Goal: Transaction & Acquisition: Purchase product/service

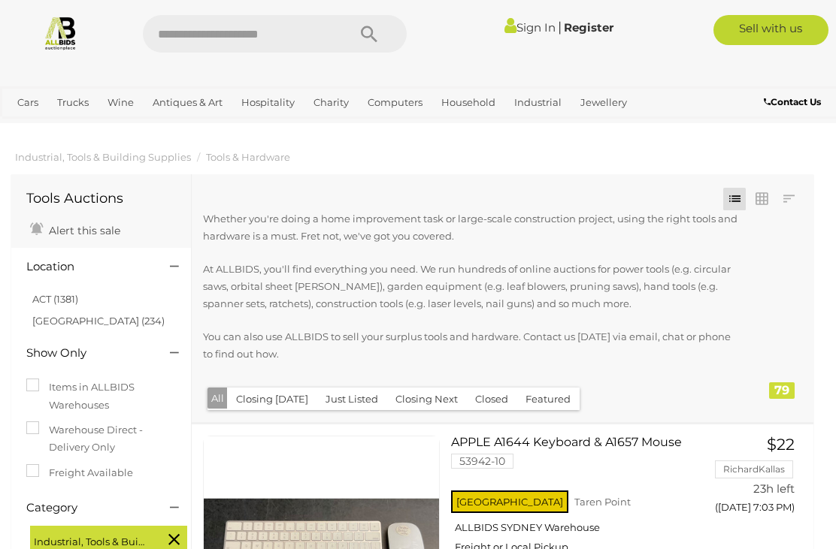
click at [47, 321] on link "[GEOGRAPHIC_DATA] (234)" at bounding box center [98, 321] width 132 height 12
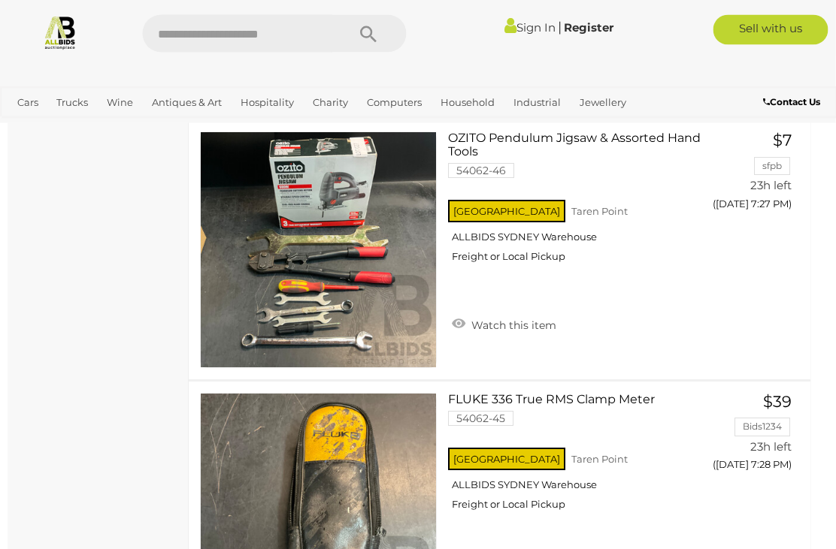
scroll to position [2916, 3]
click at [244, 290] on img at bounding box center [318, 249] width 235 height 235
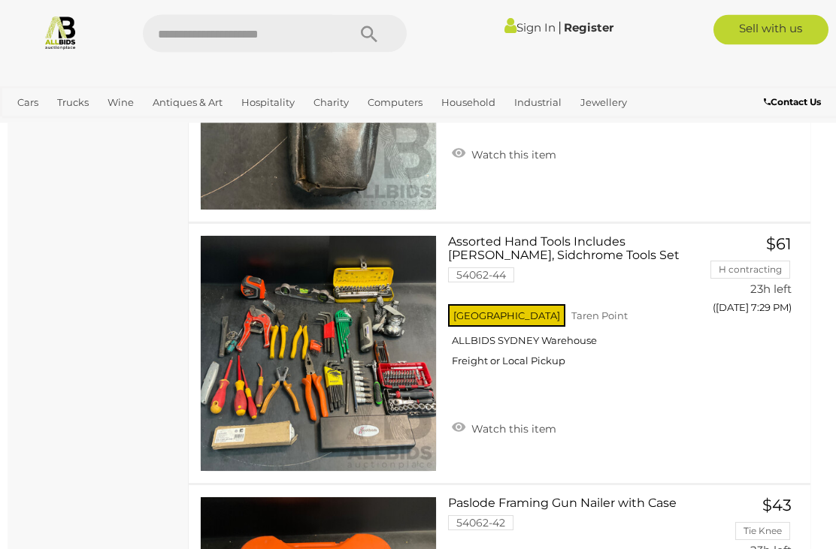
scroll to position [3335, 3]
click at [368, 352] on link at bounding box center [318, 353] width 237 height 237
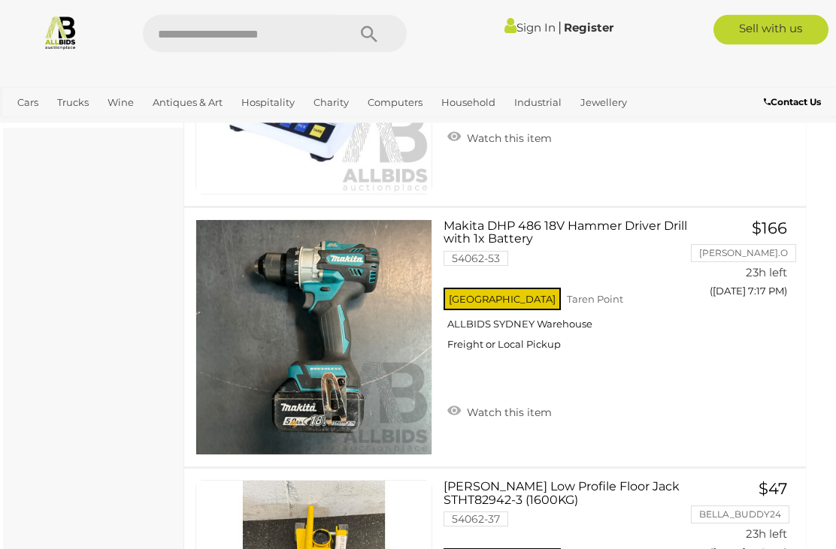
scroll to position [739, 8]
click at [375, 359] on img at bounding box center [313, 337] width 235 height 235
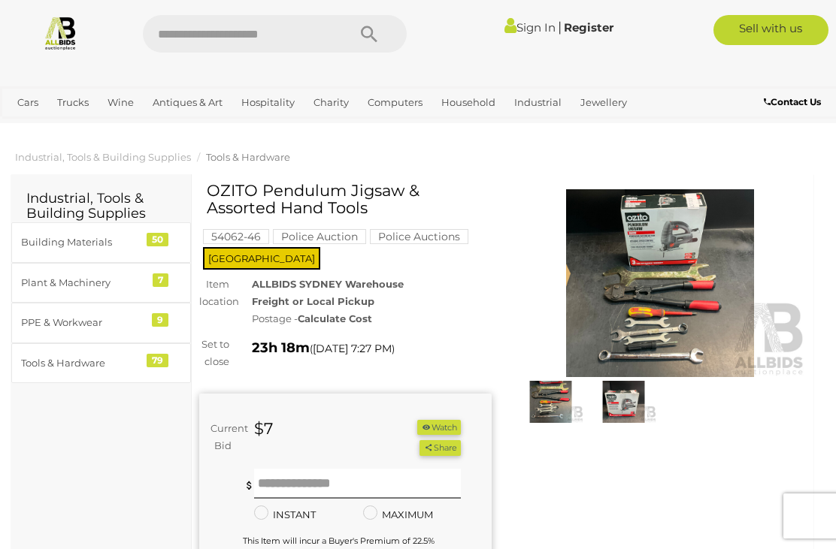
click at [695, 307] on img at bounding box center [660, 283] width 292 height 188
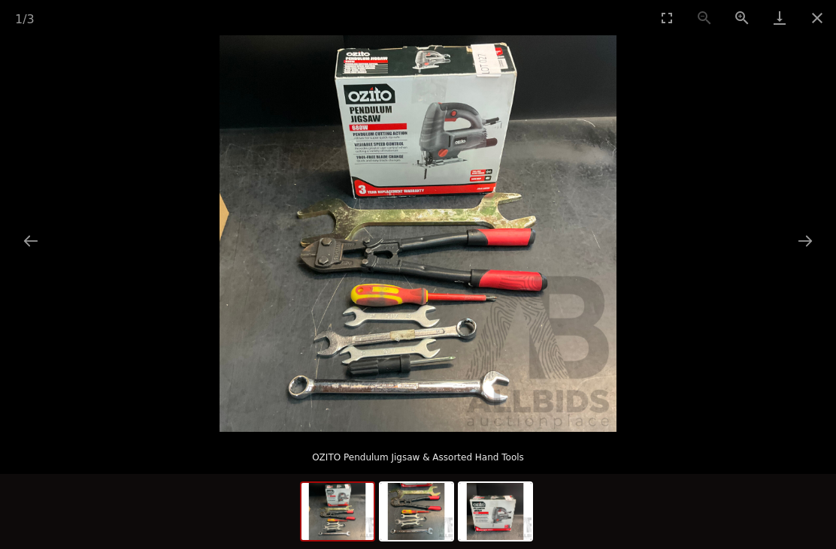
click at [793, 242] on button "Next slide" at bounding box center [805, 240] width 32 height 29
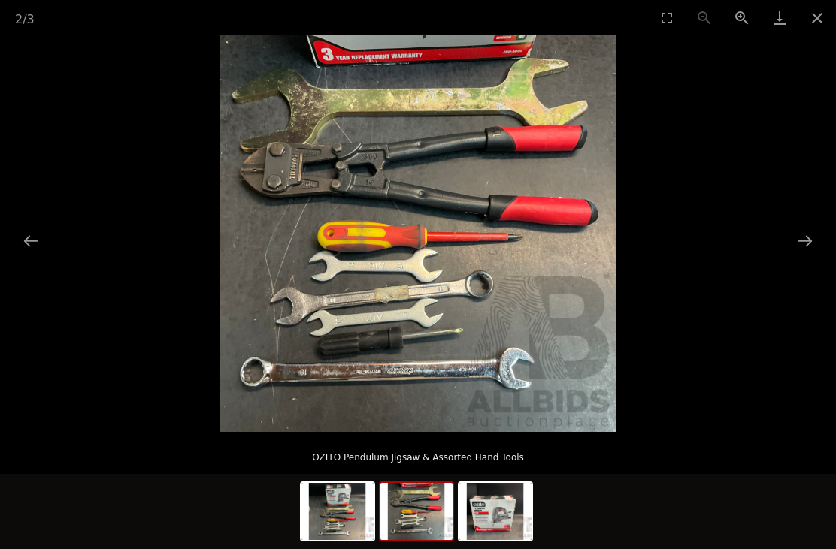
click at [778, 248] on picture at bounding box center [418, 233] width 836 height 397
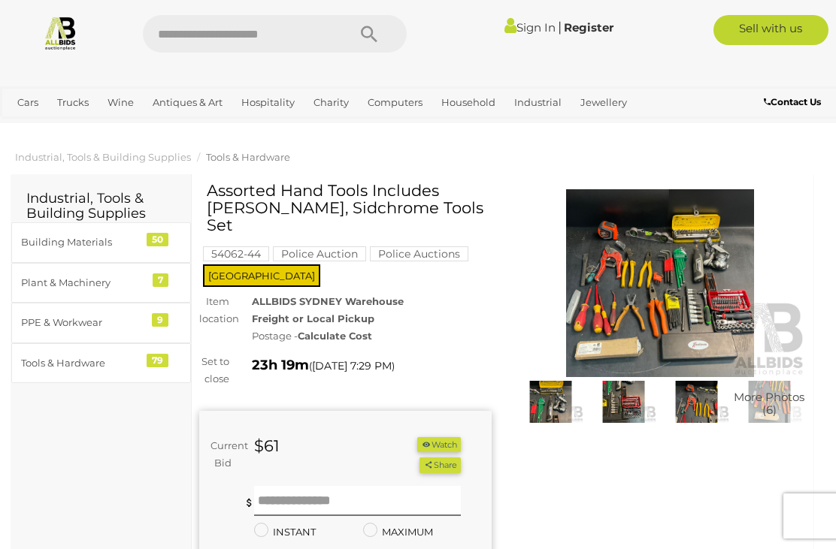
click at [693, 274] on img at bounding box center [660, 283] width 292 height 188
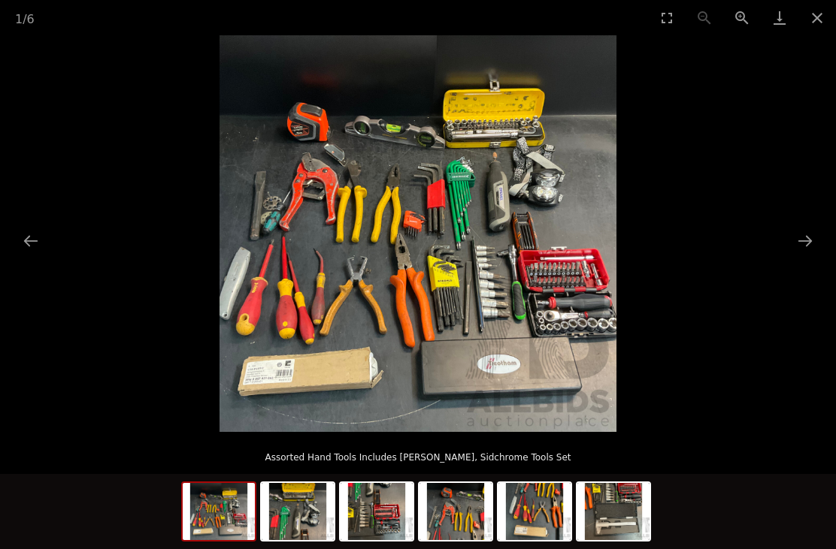
click at [805, 29] on button "Close gallery" at bounding box center [817, 17] width 38 height 35
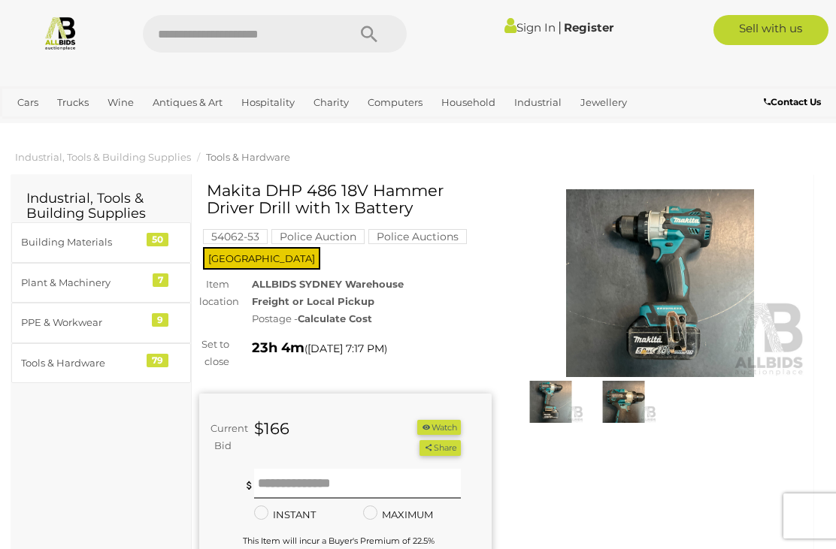
click at [83, 356] on div "Tools & Hardware" at bounding box center [83, 363] width 124 height 17
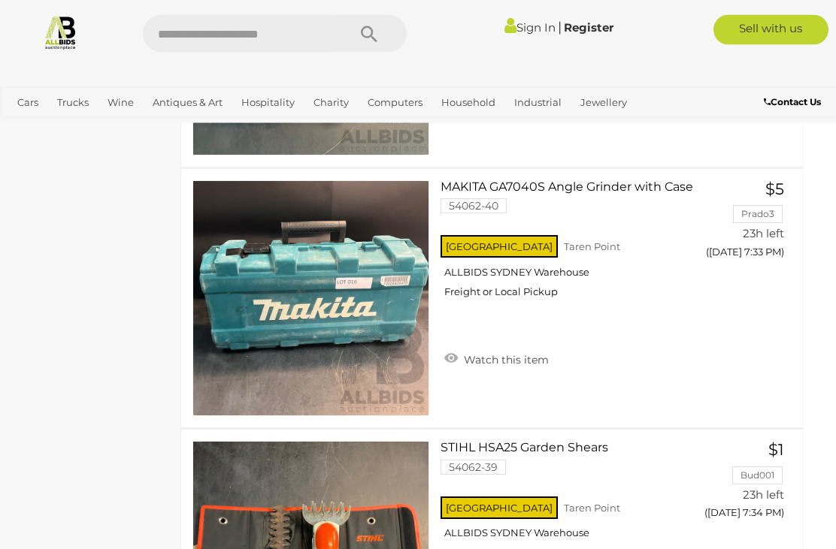
scroll to position [3913, 11]
click at [784, 26] on link "Sell with us" at bounding box center [770, 30] width 115 height 30
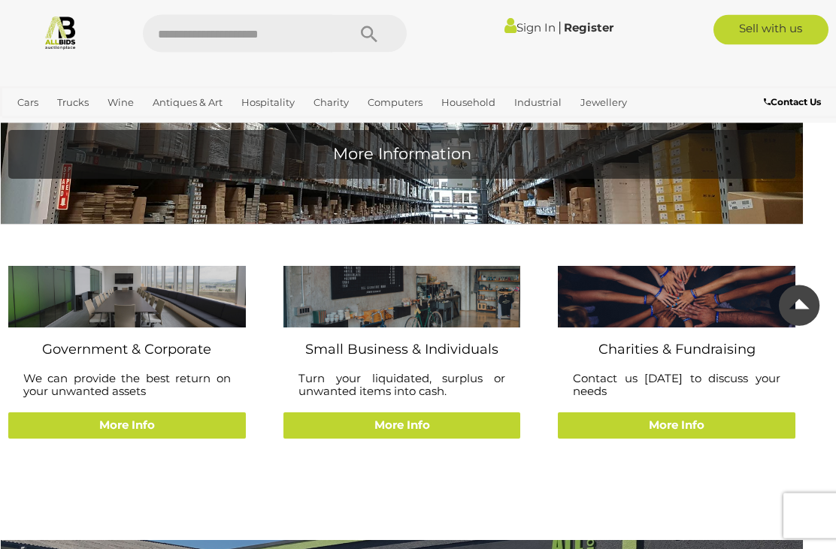
scroll to position [5786, 11]
click at [456, 413] on link "More Info" at bounding box center [402, 426] width 238 height 26
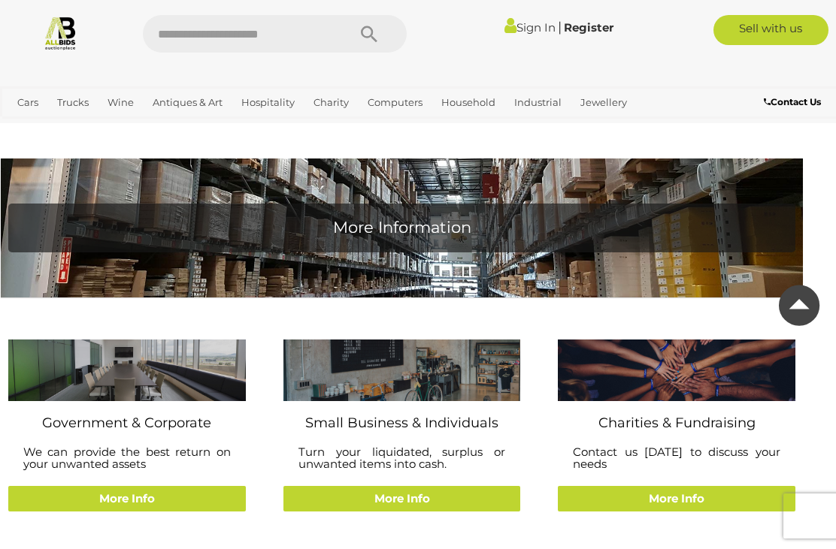
scroll to position [5810, 11]
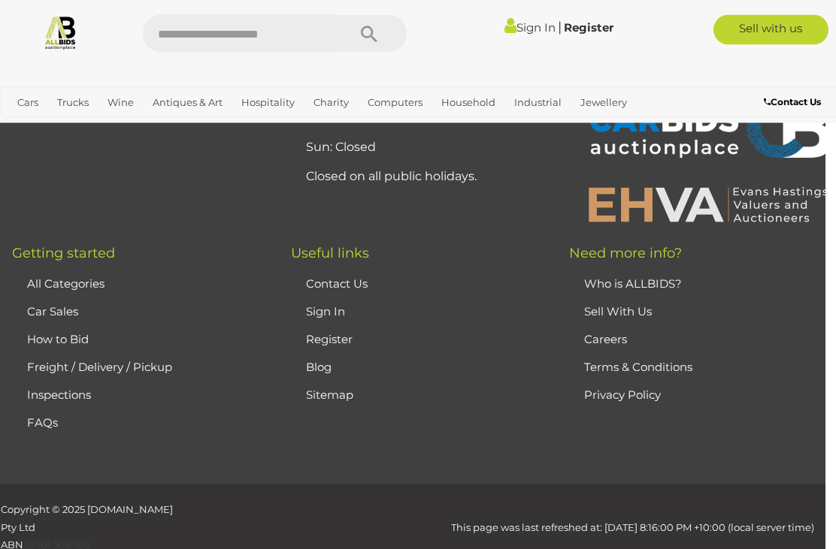
scroll to position [2186, 11]
click at [47, 414] on link "FAQs" at bounding box center [42, 421] width 31 height 14
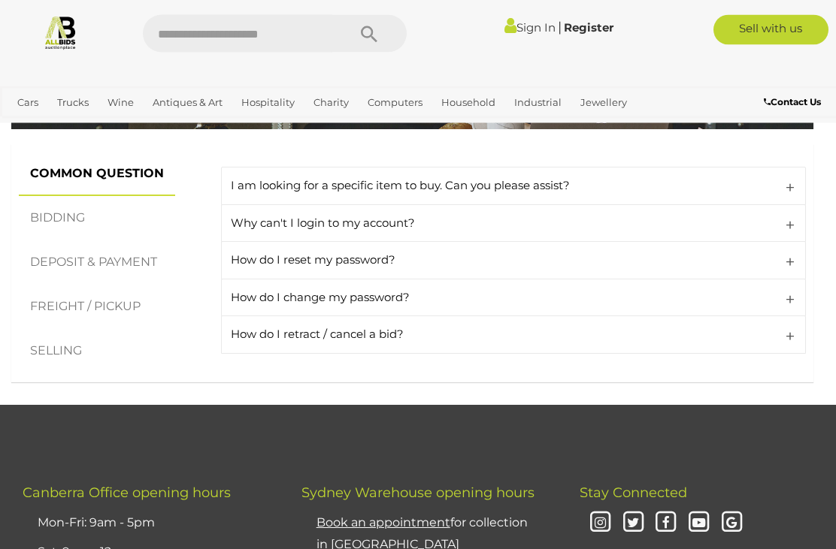
scroll to position [245, 0]
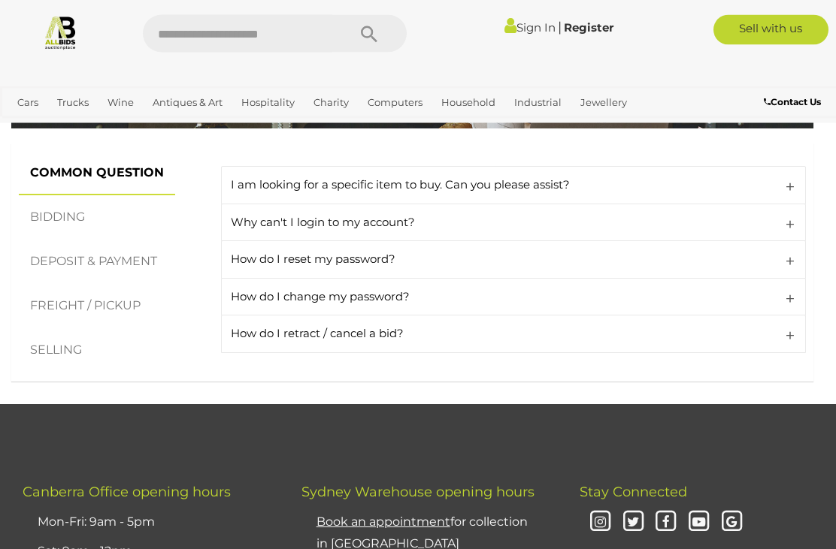
click at [50, 343] on link "SELLING" at bounding box center [56, 351] width 74 height 44
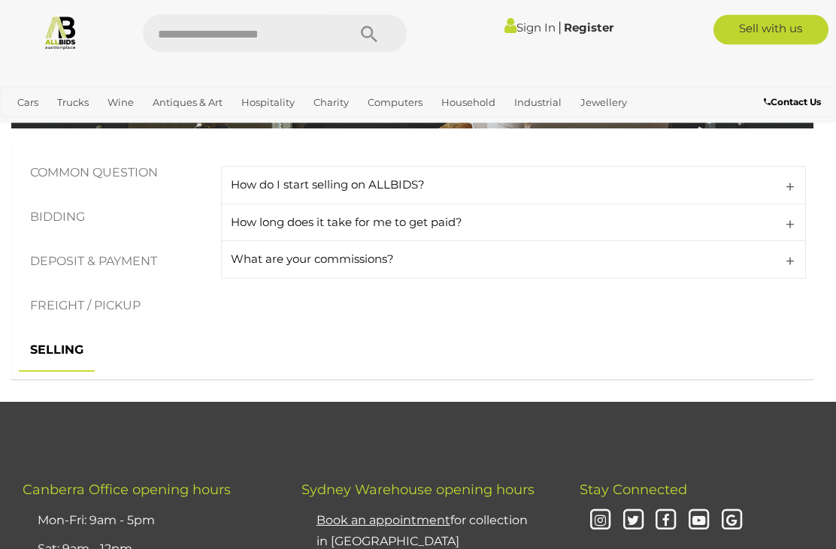
scroll to position [246, 0]
click at [788, 260] on link "What are your commissions?" at bounding box center [513, 260] width 585 height 38
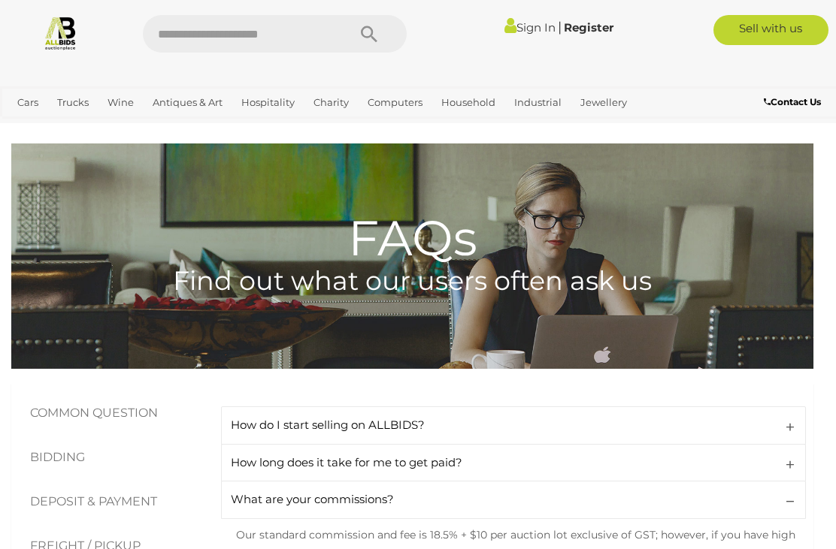
scroll to position [0, 0]
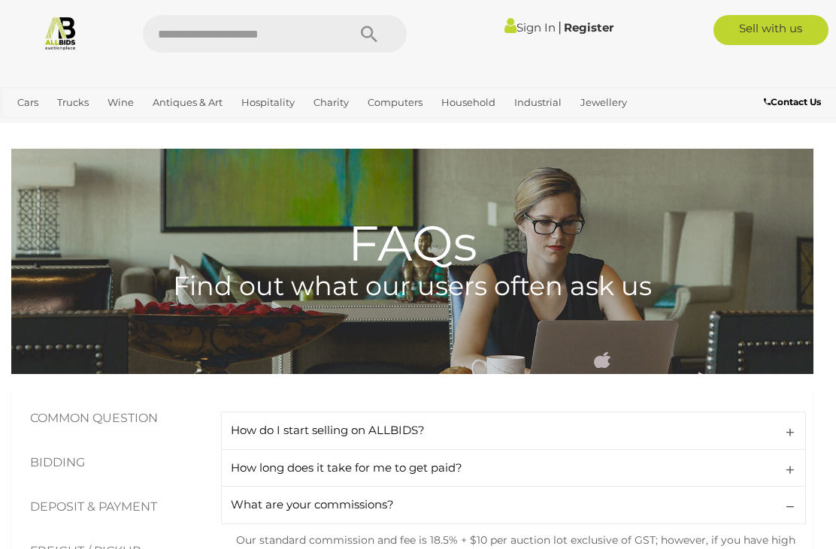
click at [178, 45] on input "text" at bounding box center [237, 34] width 189 height 38
type input "*****"
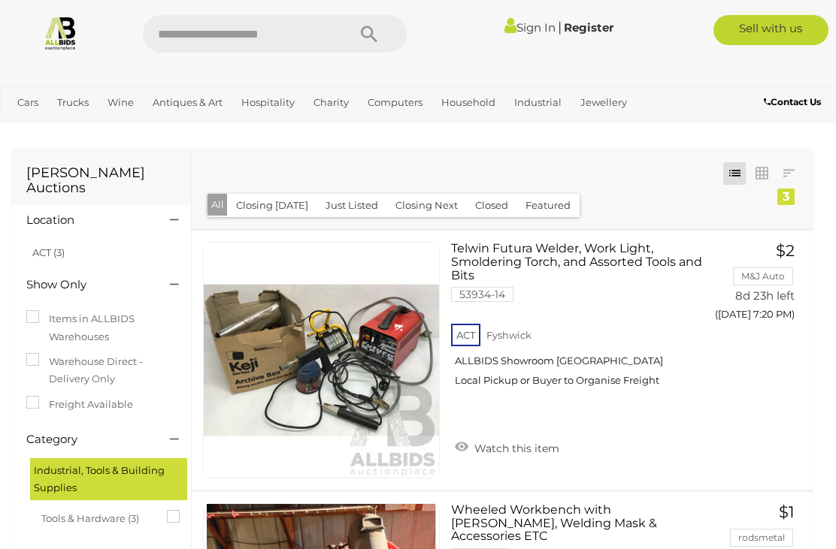
click at [244, 34] on input "text" at bounding box center [237, 34] width 189 height 38
type input "******"
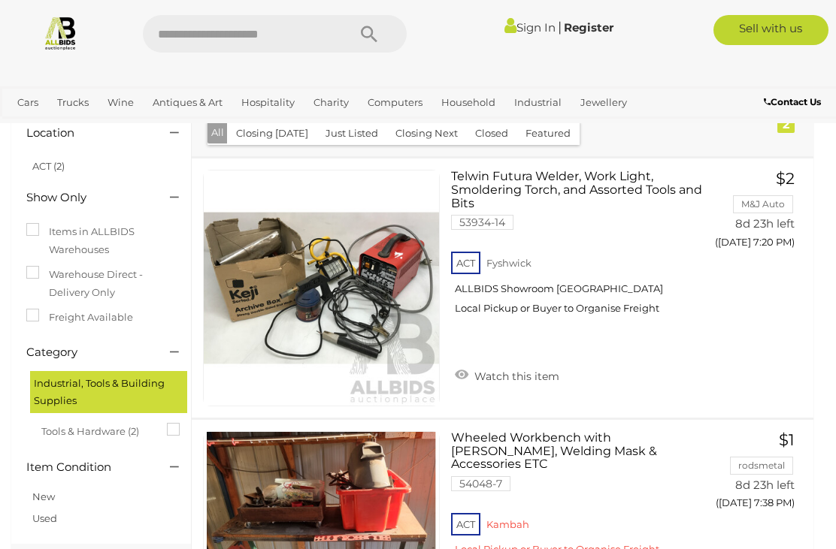
scroll to position [68, 0]
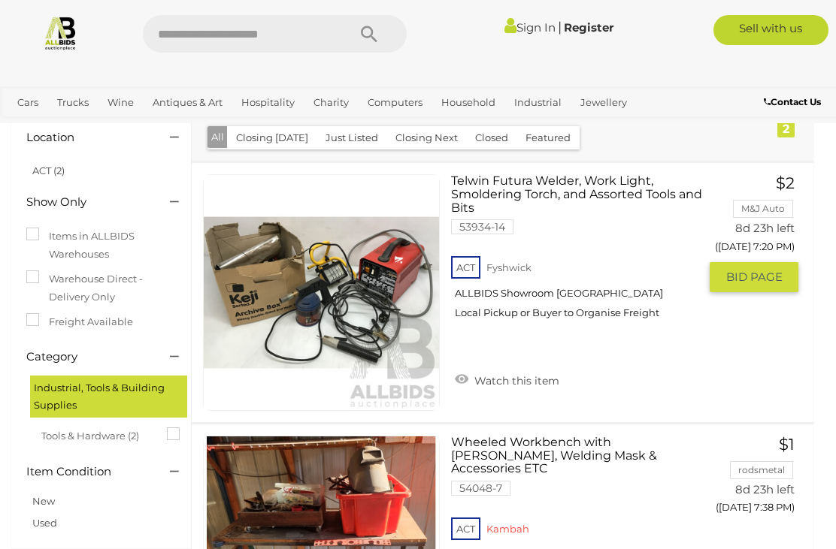
click at [258, 259] on link at bounding box center [321, 292] width 237 height 237
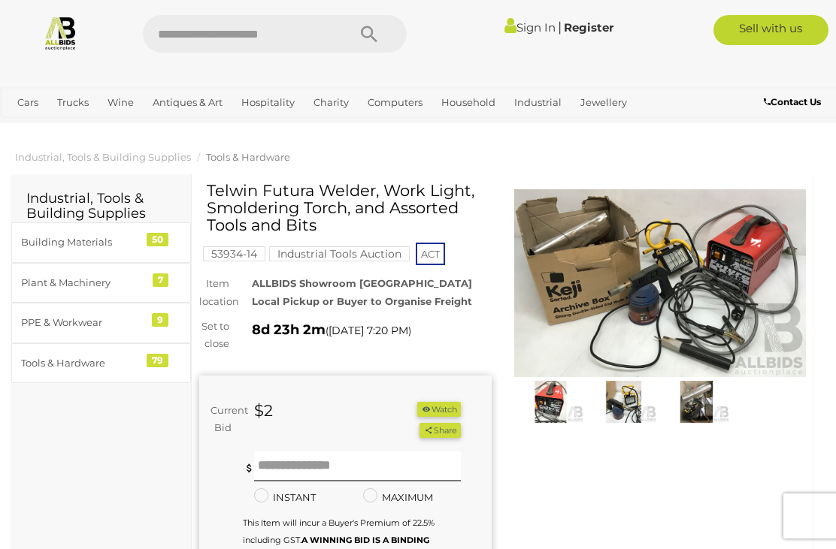
click at [738, 338] on img at bounding box center [660, 283] width 292 height 188
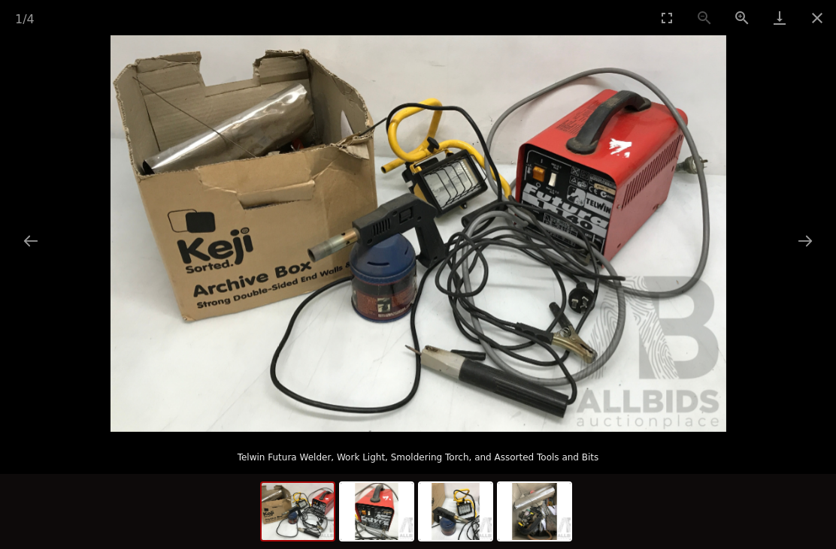
click at [722, 329] on img at bounding box center [418, 233] width 616 height 397
click at [814, 260] on picture at bounding box center [418, 233] width 836 height 397
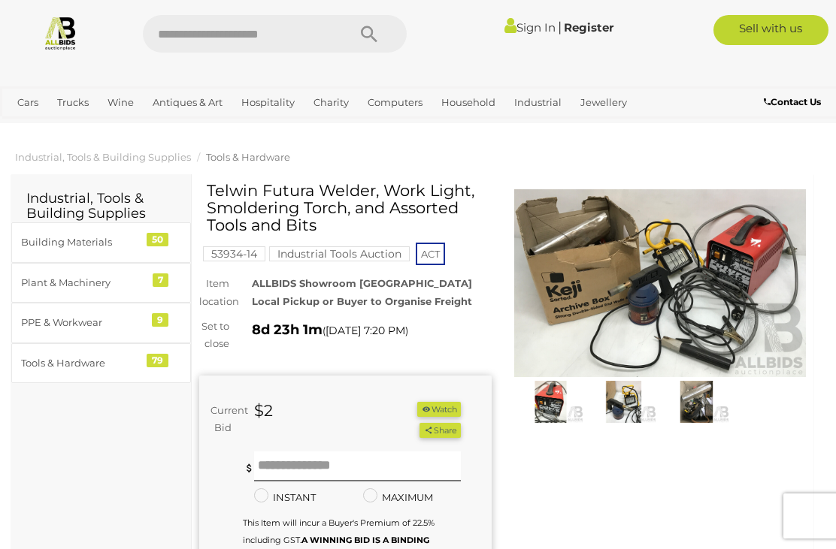
click at [277, 29] on input "text" at bounding box center [237, 34] width 189 height 38
type input "***"
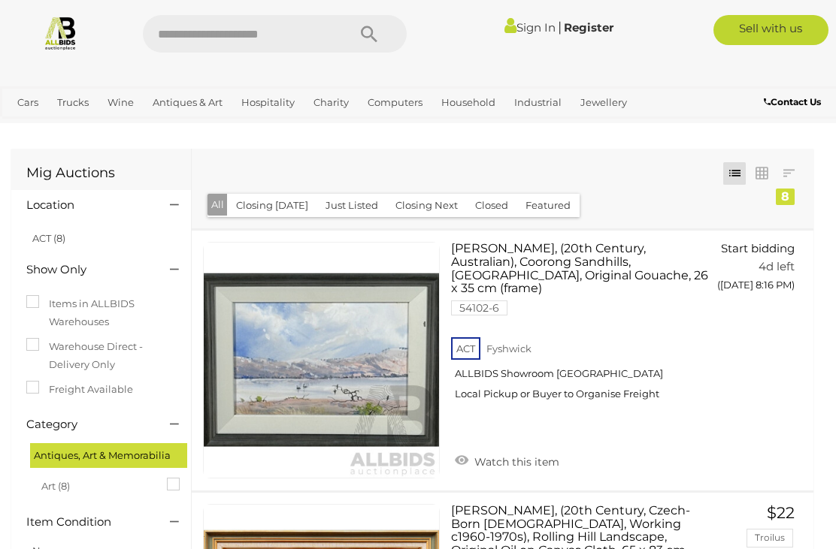
click at [305, 29] on input "text" at bounding box center [237, 34] width 189 height 38
type input "*****"
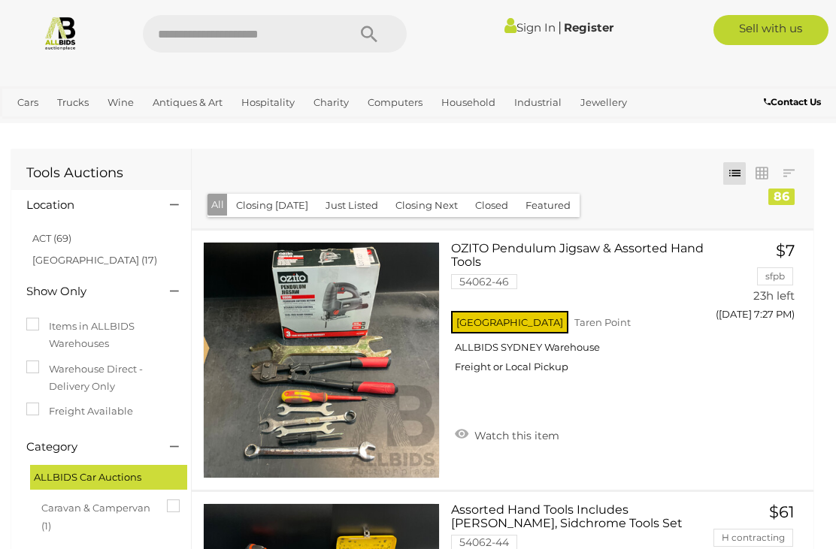
click at [277, 210] on button "Closing [DATE]" at bounding box center [272, 205] width 90 height 23
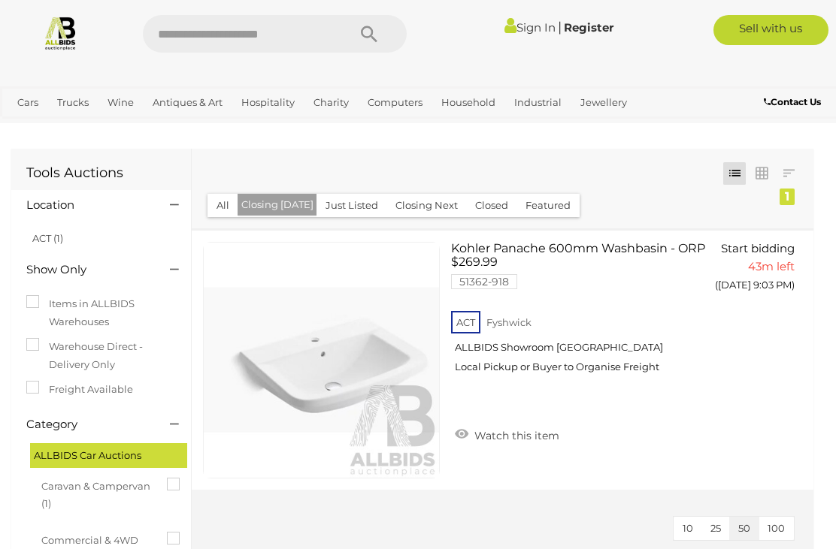
click at [417, 209] on button "Closing Next" at bounding box center [426, 205] width 80 height 23
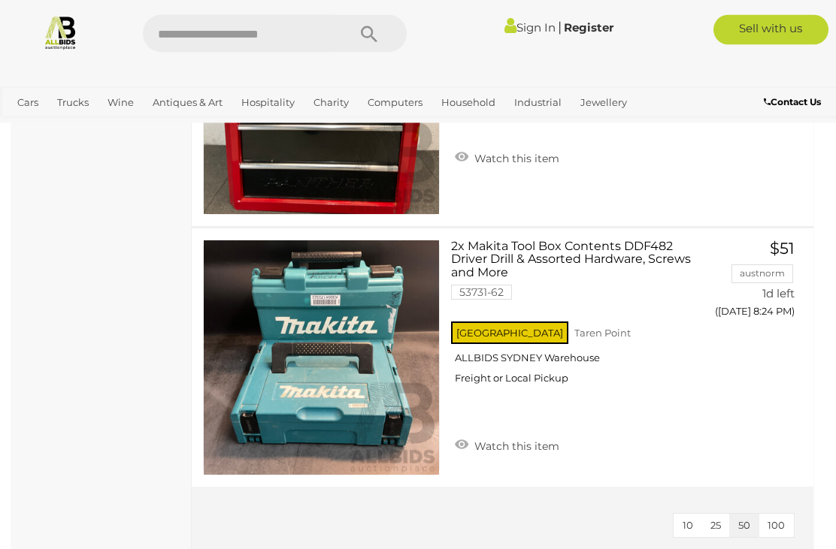
scroll to position [5229, 0]
click at [371, 387] on img at bounding box center [321, 358] width 235 height 235
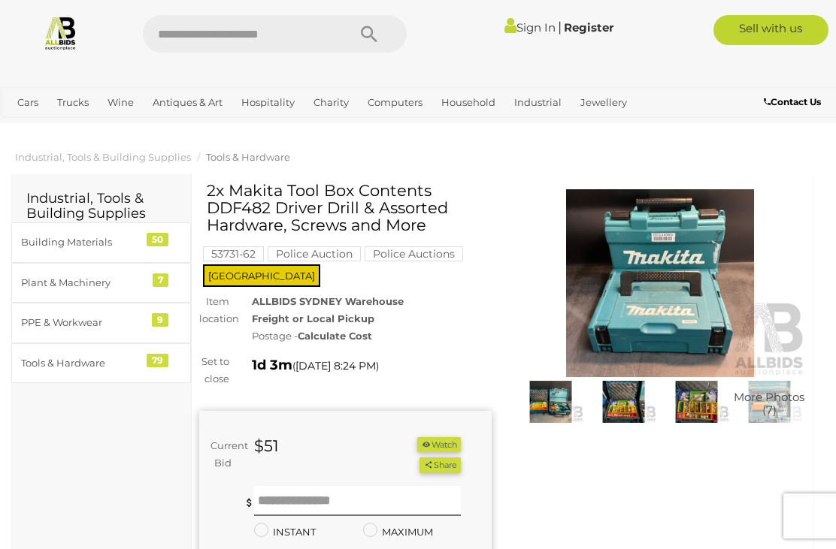
click at [647, 308] on img at bounding box center [660, 283] width 292 height 188
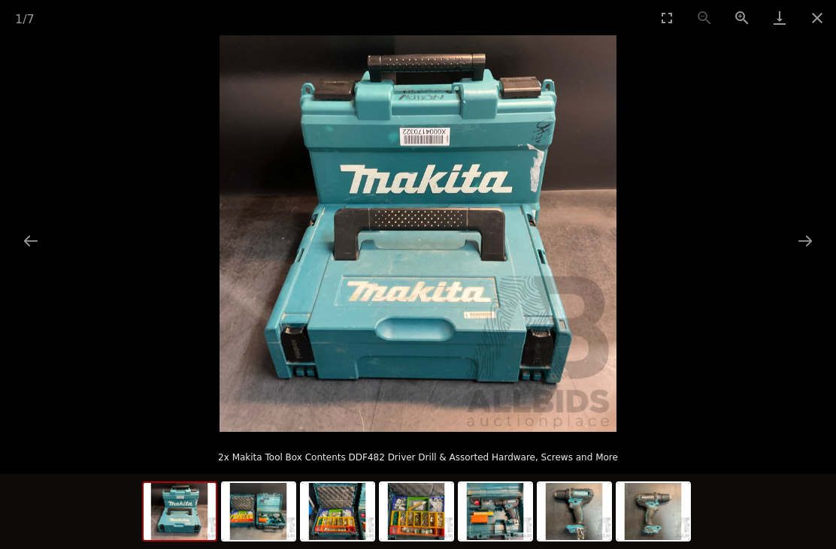
click at [809, 240] on button "Next slide" at bounding box center [805, 240] width 32 height 29
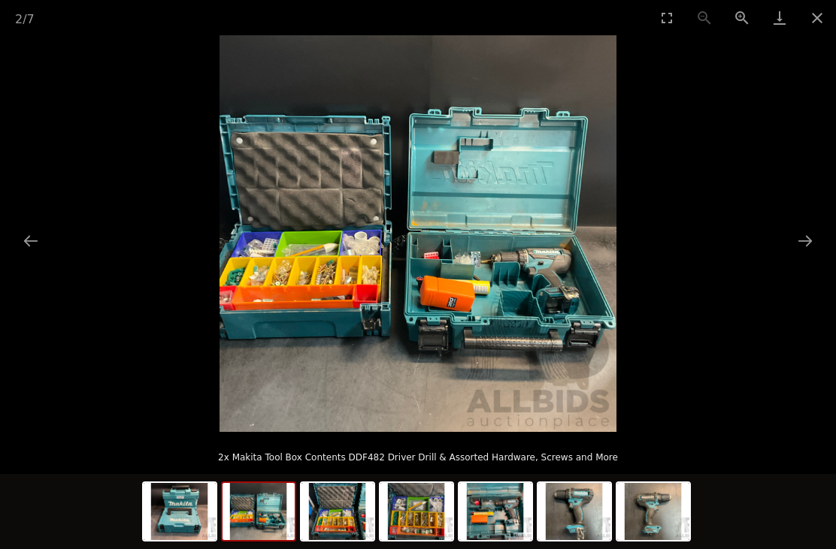
click at [796, 243] on button "Next slide" at bounding box center [805, 240] width 32 height 29
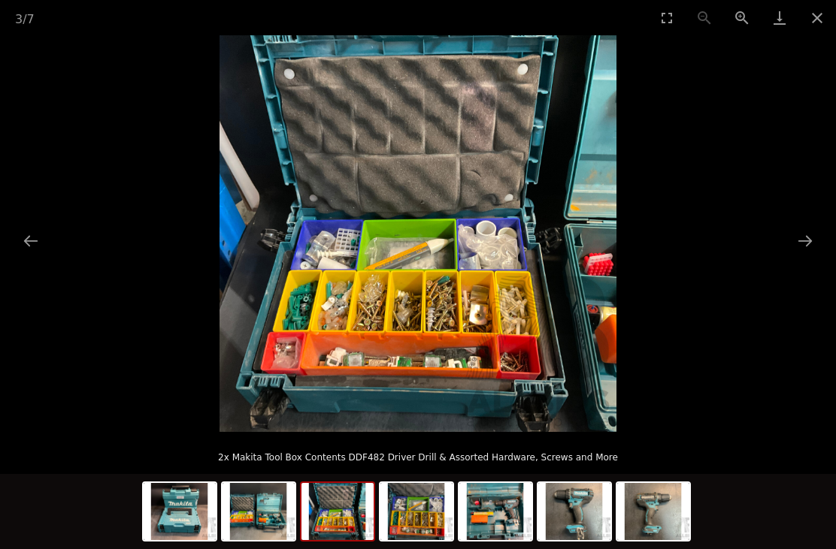
click at [794, 238] on button "Next slide" at bounding box center [805, 240] width 32 height 29
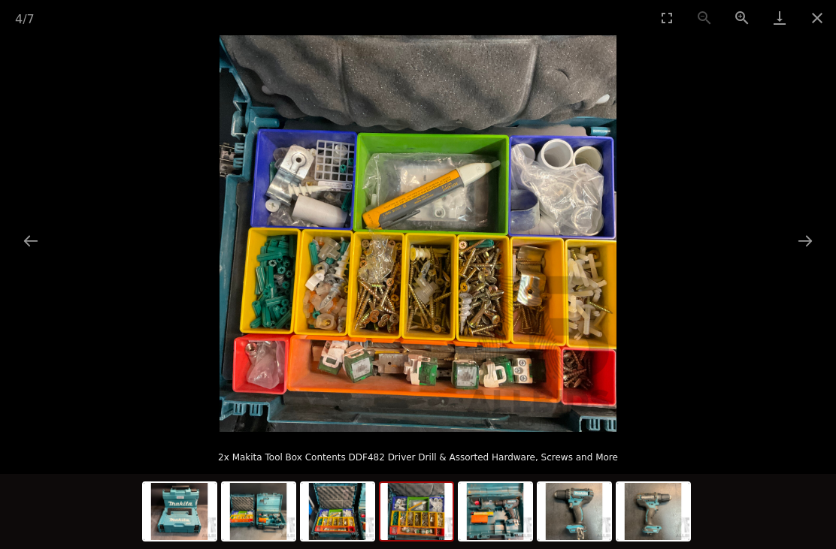
click at [812, 247] on button "Next slide" at bounding box center [805, 240] width 32 height 29
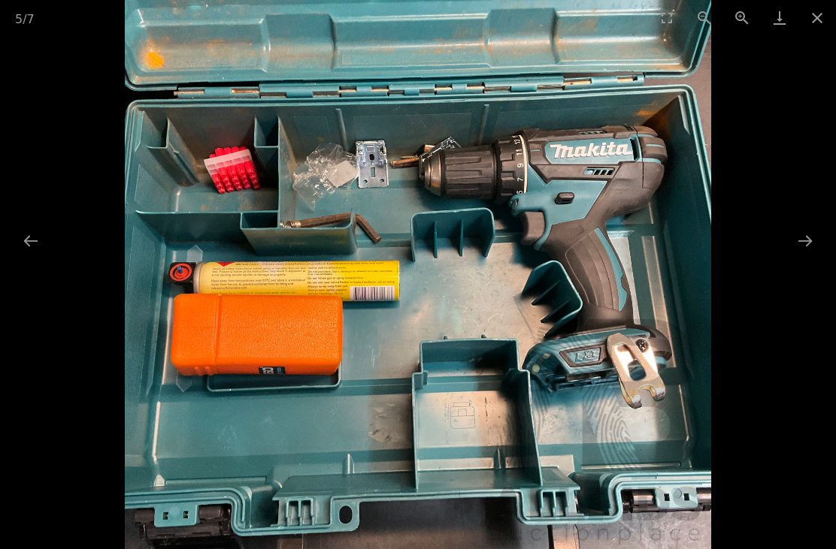
click at [804, 238] on button "Next slide" at bounding box center [805, 240] width 32 height 29
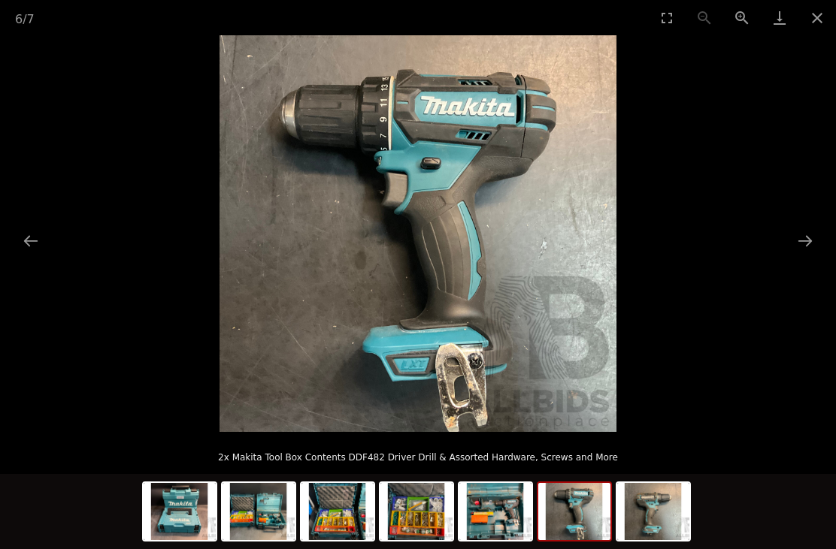
click at [802, 243] on button "Next slide" at bounding box center [805, 240] width 32 height 29
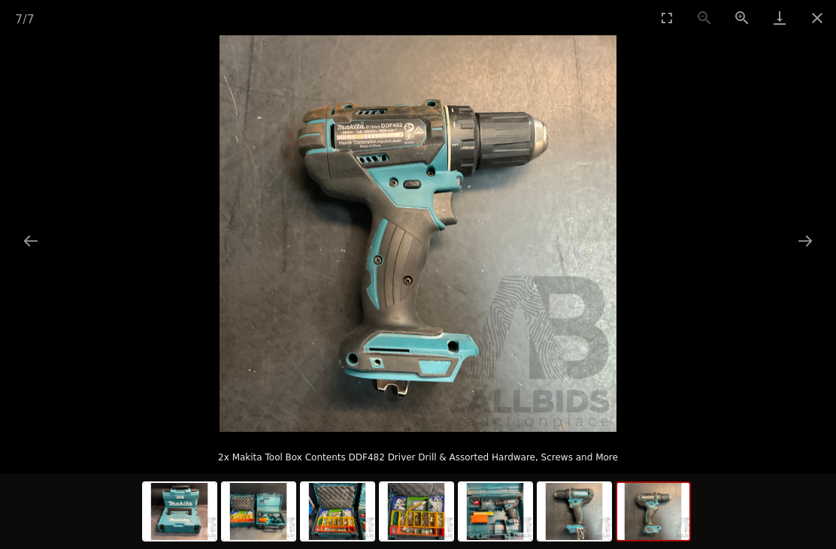
click at [805, 244] on button "Next slide" at bounding box center [805, 240] width 32 height 29
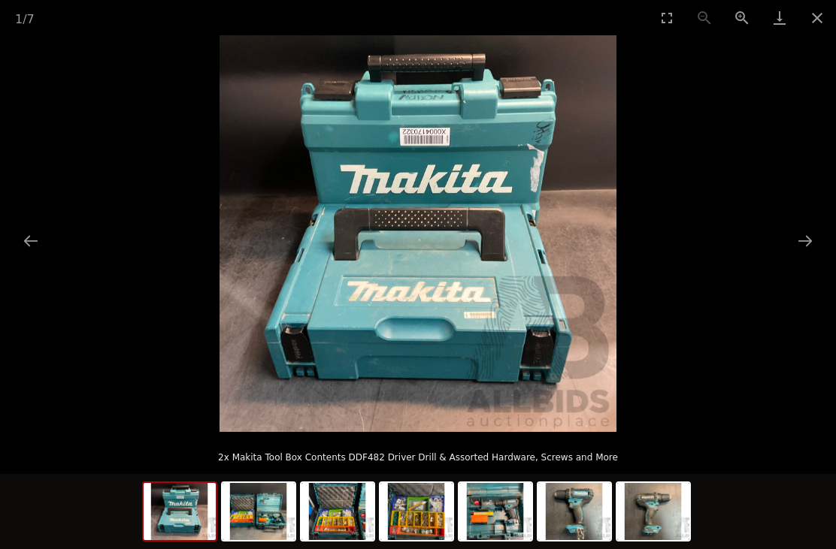
click at [805, 249] on button "Next slide" at bounding box center [805, 240] width 32 height 29
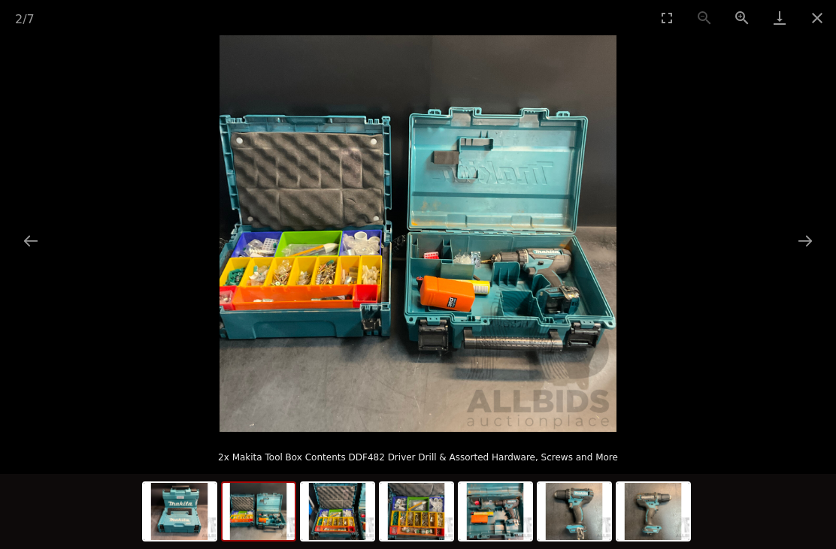
click at [817, 15] on button "Close gallery" at bounding box center [817, 17] width 38 height 35
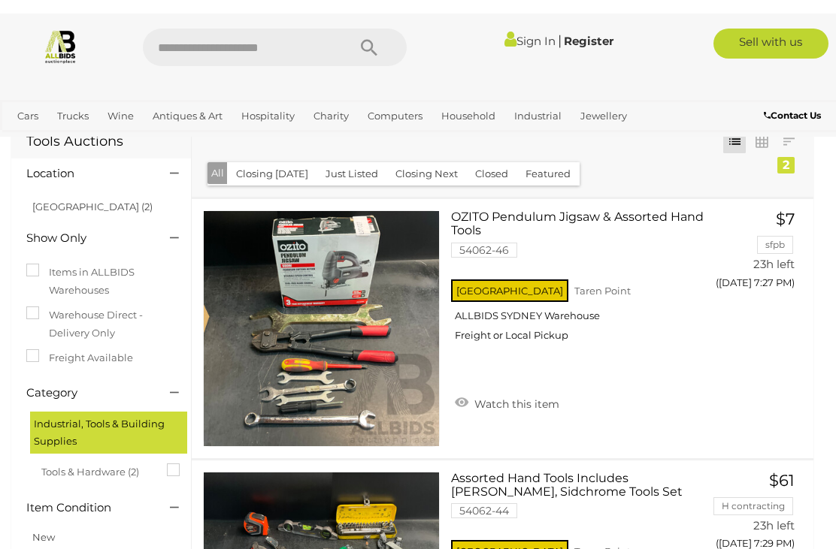
scroll to position [24, 0]
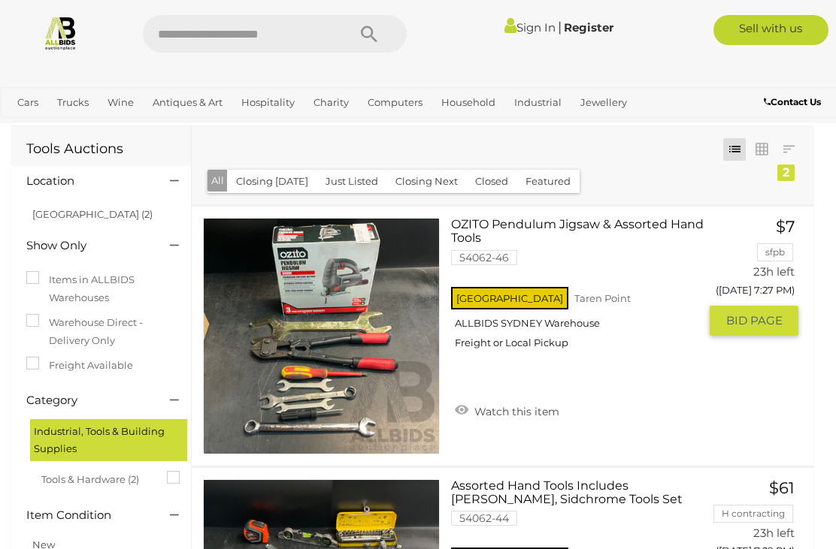
click at [381, 401] on img at bounding box center [321, 336] width 235 height 235
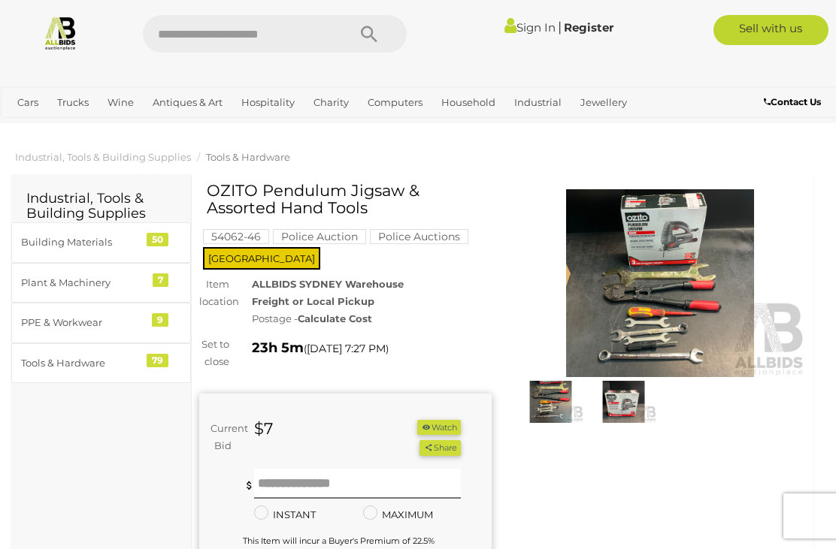
click at [687, 331] on img at bounding box center [660, 283] width 292 height 188
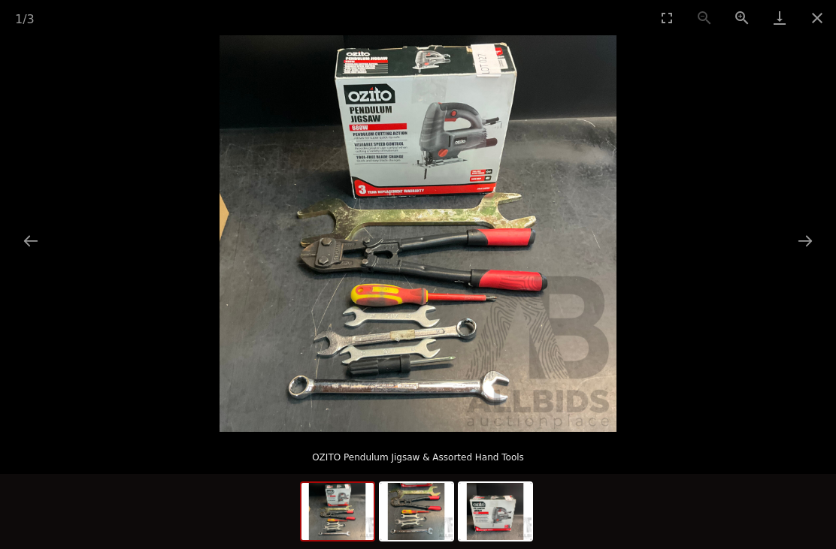
click at [808, 240] on button "Next slide" at bounding box center [805, 240] width 32 height 29
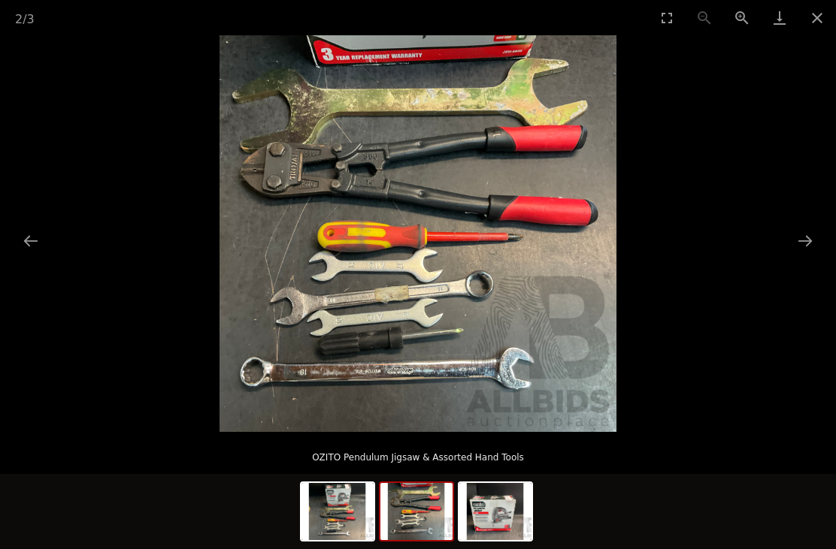
click at [812, 225] on picture at bounding box center [418, 233] width 836 height 397
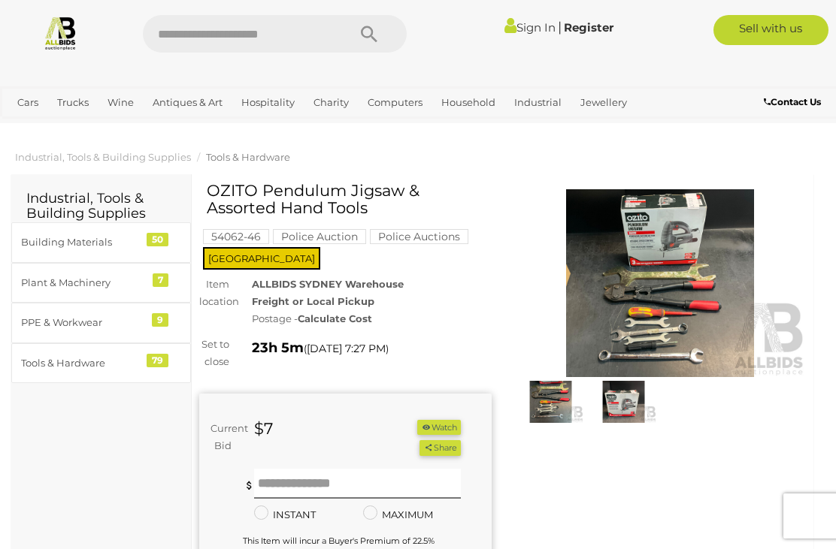
click at [274, 39] on input "text" at bounding box center [237, 34] width 189 height 38
type input "*********"
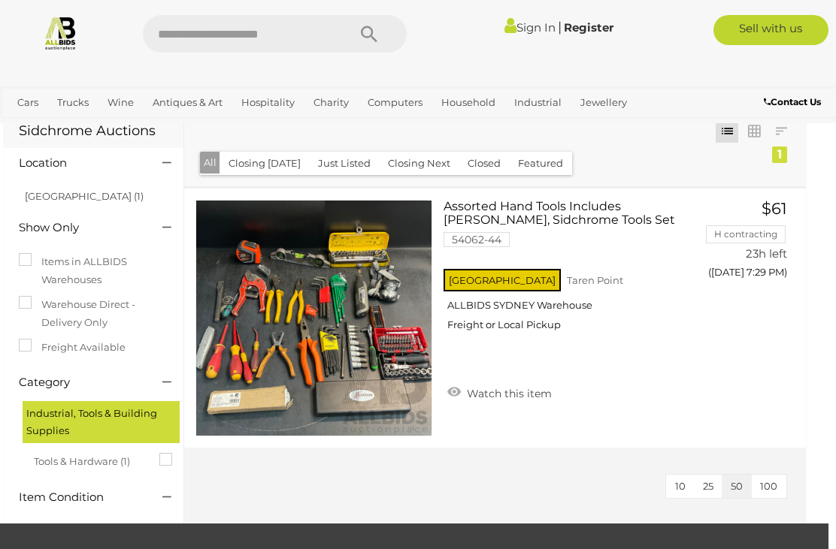
scroll to position [41, 8]
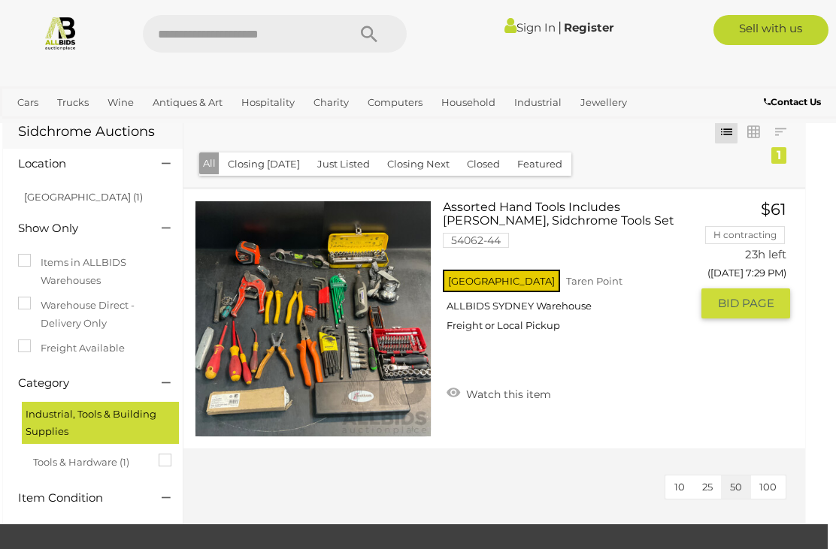
click at [386, 354] on img at bounding box center [312, 318] width 235 height 235
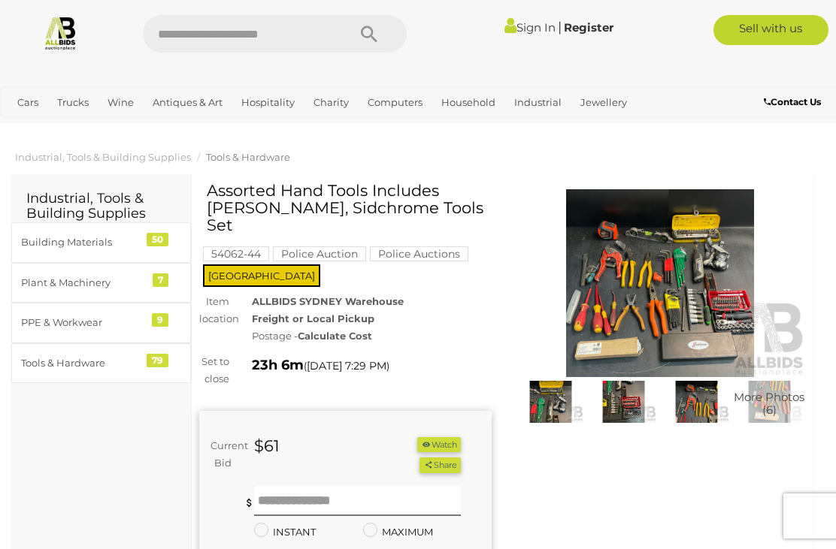
click at [702, 298] on img at bounding box center [660, 283] width 292 height 188
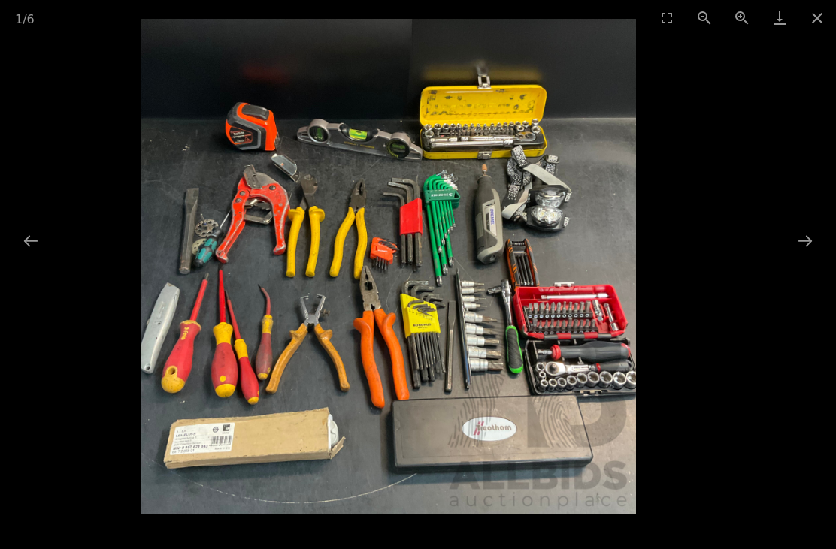
click at [814, 238] on button "Next slide" at bounding box center [805, 240] width 32 height 29
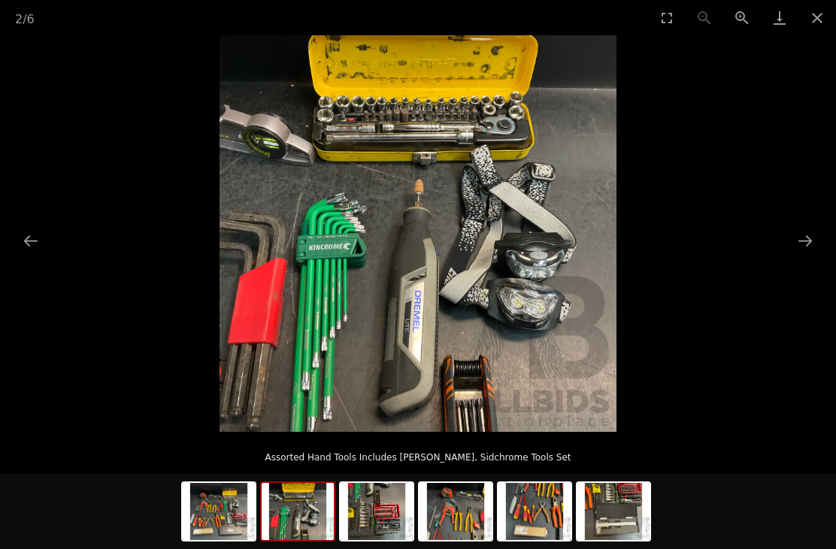
click at [805, 250] on button "Next slide" at bounding box center [805, 240] width 32 height 29
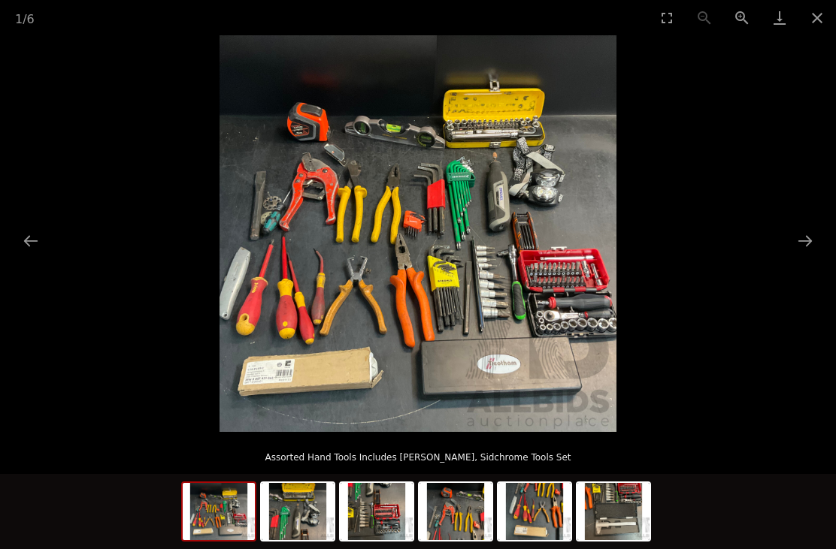
click at [527, 267] on img at bounding box center [417, 233] width 397 height 397
click at [541, 304] on img at bounding box center [417, 233] width 397 height 397
click at [448, 216] on img at bounding box center [417, 233] width 397 height 397
click at [812, 253] on button "Next slide" at bounding box center [805, 240] width 32 height 29
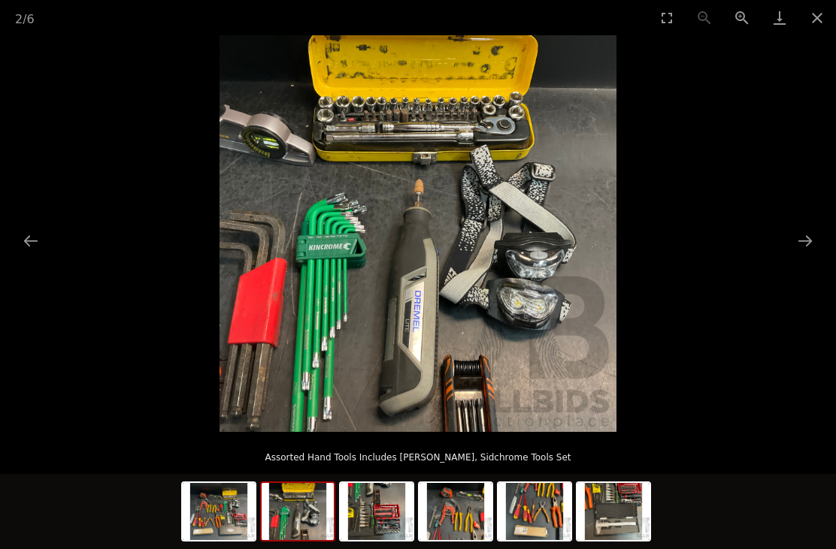
click at [807, 229] on button "Next slide" at bounding box center [805, 240] width 32 height 29
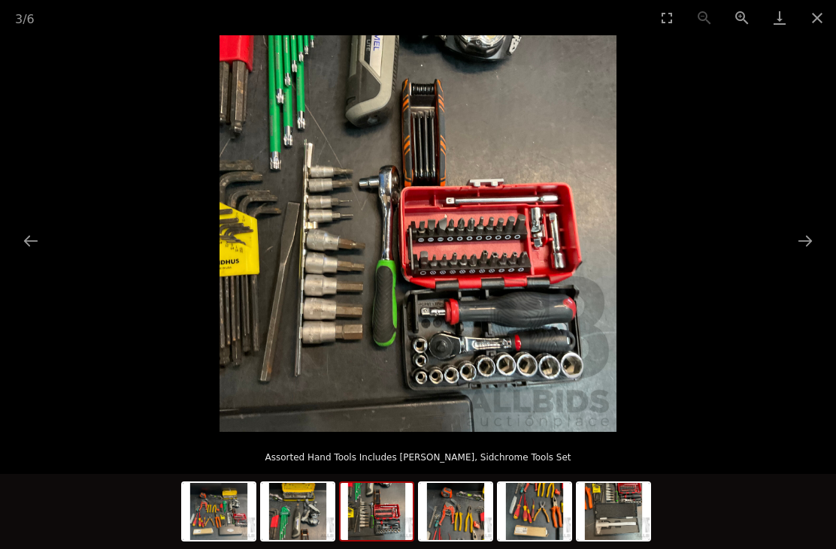
click at [807, 225] on picture at bounding box center [418, 233] width 836 height 397
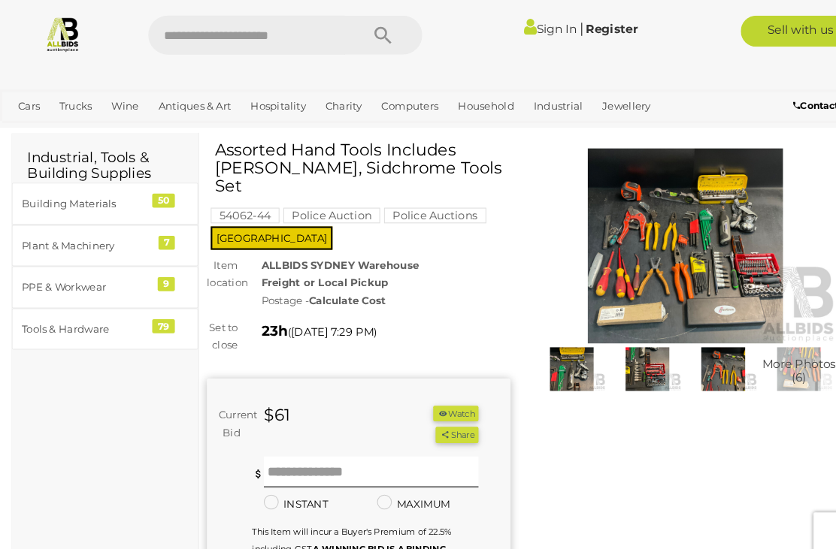
scroll to position [26, 0]
